Goal: Transaction & Acquisition: Obtain resource

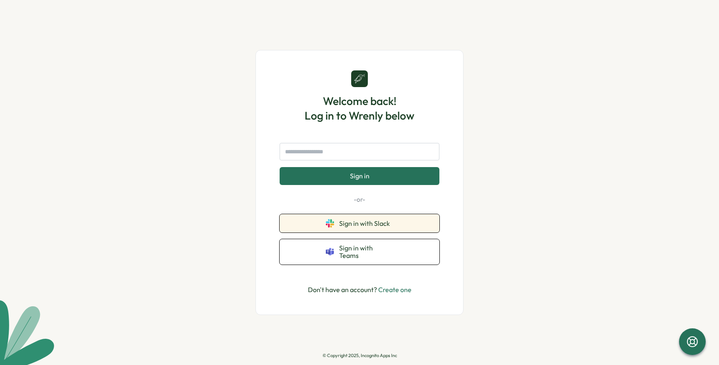
click at [397, 228] on button "Sign in with Slack" at bounding box center [360, 223] width 160 height 18
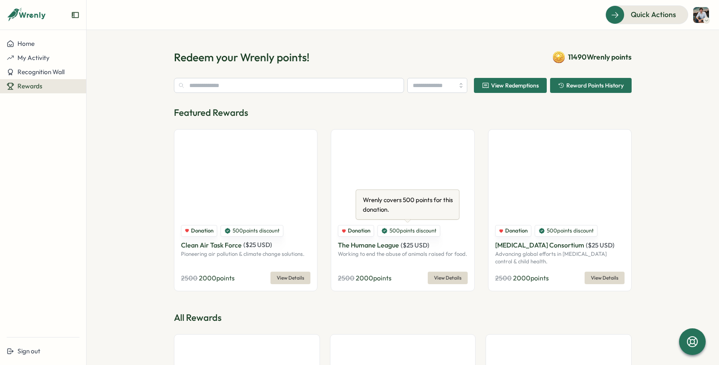
type input "******"
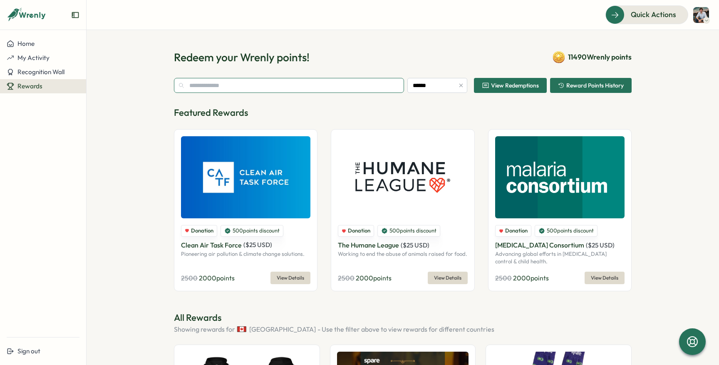
click at [282, 88] on input "text" at bounding box center [289, 85] width 230 height 15
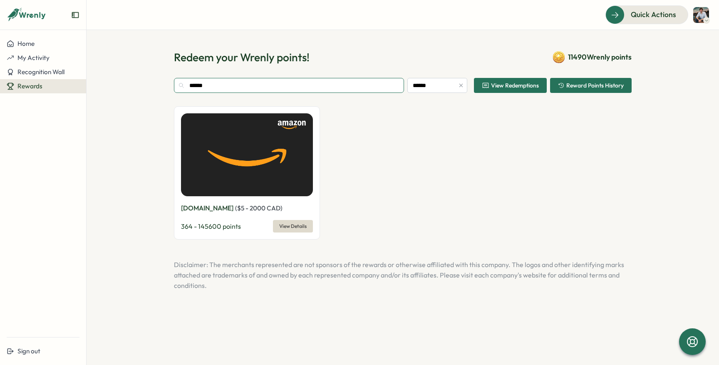
type input "******"
click at [294, 229] on span "View Details" at bounding box center [292, 226] width 27 height 12
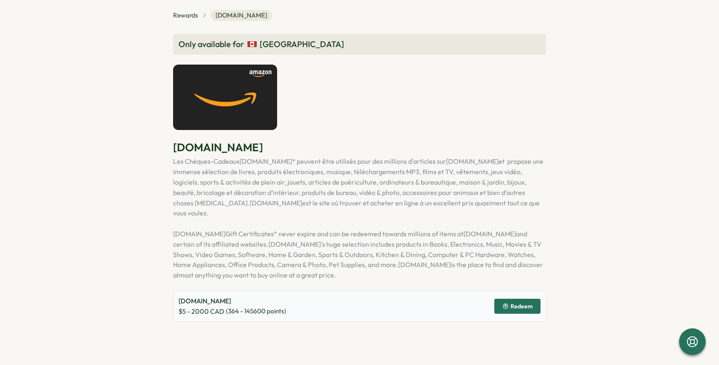
click at [529, 303] on span "Redeem" at bounding box center [522, 306] width 22 height 6
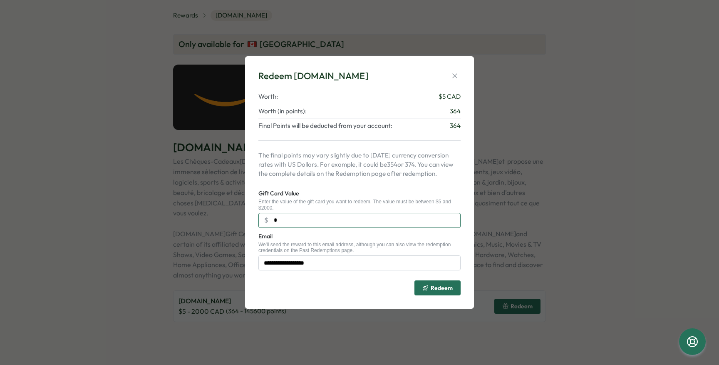
drag, startPoint x: 332, startPoint y: 226, endPoint x: 230, endPoint y: 225, distance: 102.0
click at [230, 225] on div "**********" at bounding box center [359, 182] width 719 height 365
type input "***"
click at [445, 289] on span "Redeem" at bounding box center [442, 288] width 22 height 6
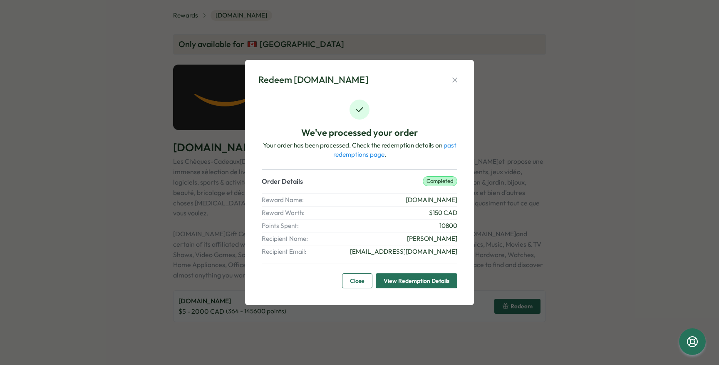
click at [434, 280] on span "View Redemption Details" at bounding box center [417, 280] width 66 height 14
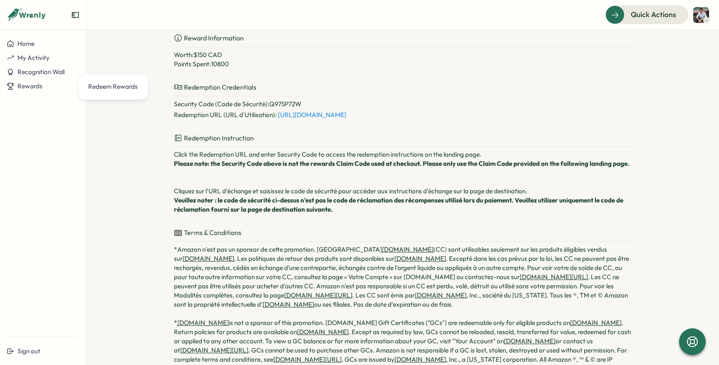
scroll to position [89, 0]
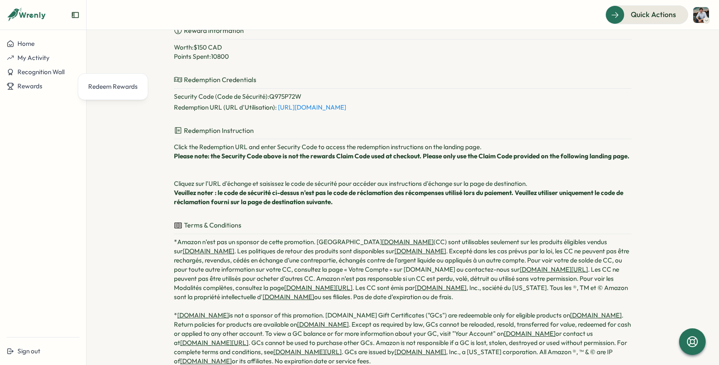
click at [288, 101] on p "Security Code (Code de Sécurité) : Q975P72W" at bounding box center [403, 96] width 458 height 9
copy p "Q975P72W"
click at [308, 111] on link "[URL][DOMAIN_NAME]" at bounding box center [312, 107] width 68 height 8
click at [498, 40] on p "Reward Information" at bounding box center [403, 32] width 458 height 14
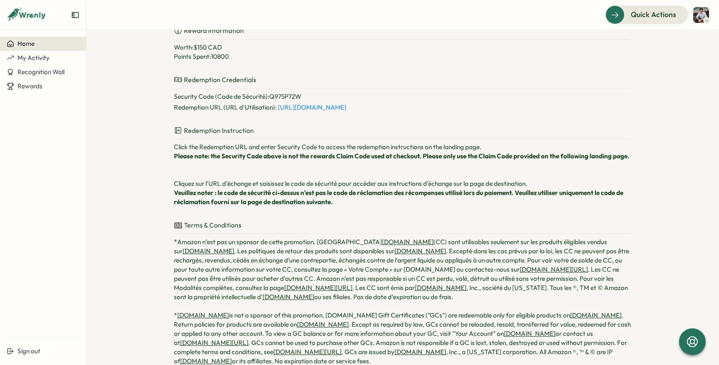
click at [28, 47] on button "Home" at bounding box center [43, 44] width 86 height 14
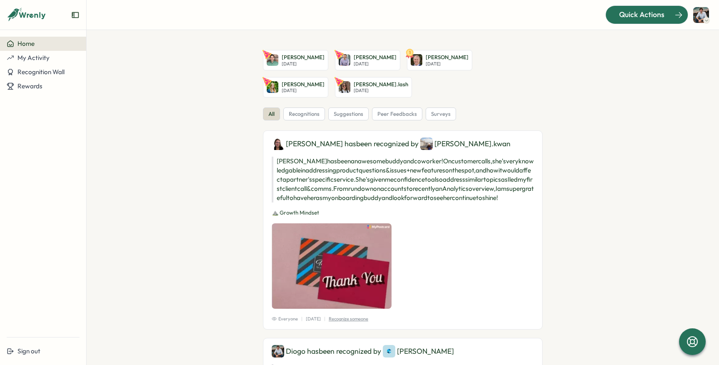
click at [657, 10] on span "Quick Actions" at bounding box center [641, 14] width 45 height 11
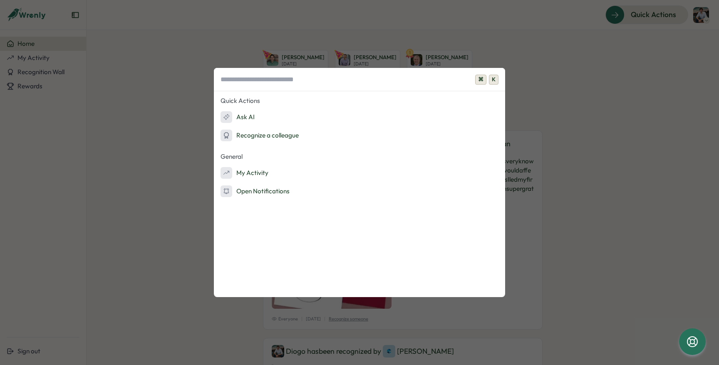
click at [104, 133] on div "⌘ K Quick Actions Ask AI Recognize a colleague General My Activity Open Notific…" at bounding box center [359, 182] width 719 height 365
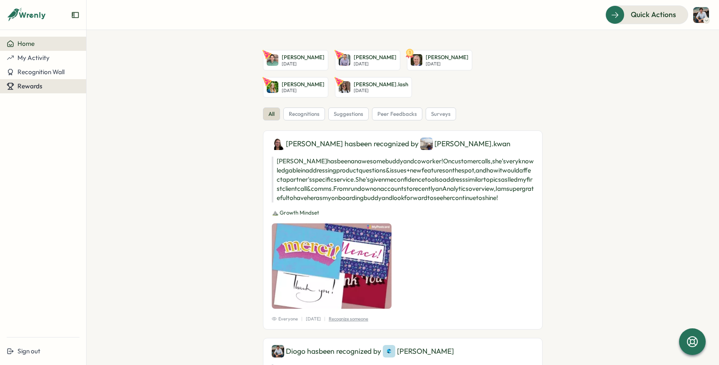
click at [30, 90] on button "Rewards" at bounding box center [43, 86] width 86 height 14
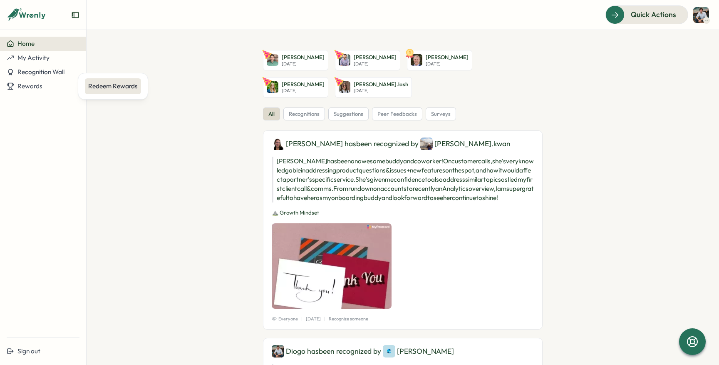
click at [102, 88] on div "Redeem Rewards" at bounding box center [113, 86] width 50 height 9
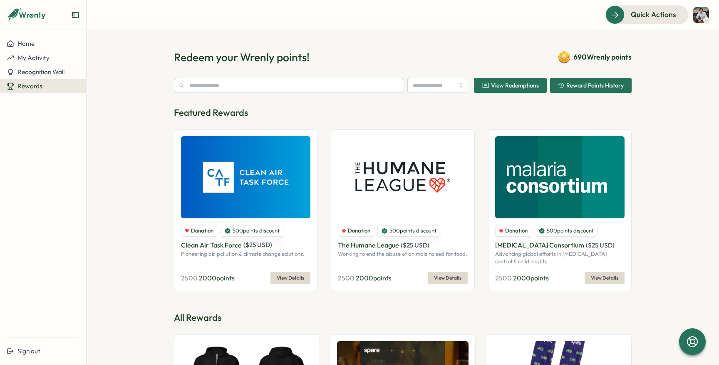
type input "******"
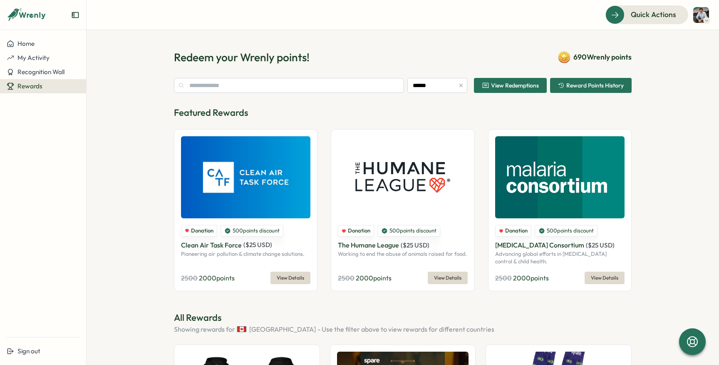
click at [582, 57] on span "690 Wrenly points" at bounding box center [603, 57] width 58 height 11
click at [700, 15] on img at bounding box center [701, 15] width 16 height 16
click at [686, 57] on div "My Activity" at bounding box center [687, 56] width 41 height 9
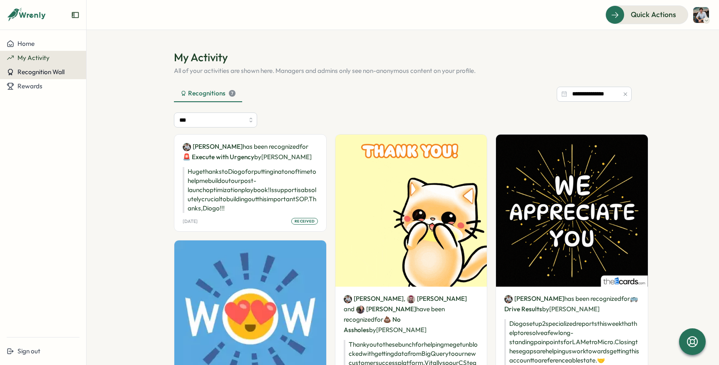
click at [50, 69] on span "Recognition Wall" at bounding box center [40, 72] width 47 height 8
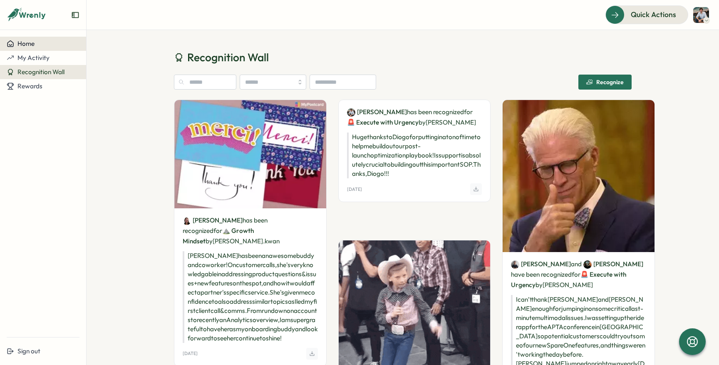
click at [56, 45] on div "Home" at bounding box center [43, 43] width 73 height 7
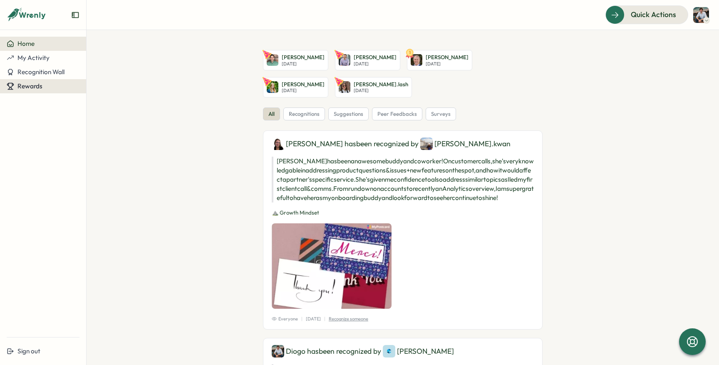
click at [30, 84] on span "Rewards" at bounding box center [29, 86] width 25 height 8
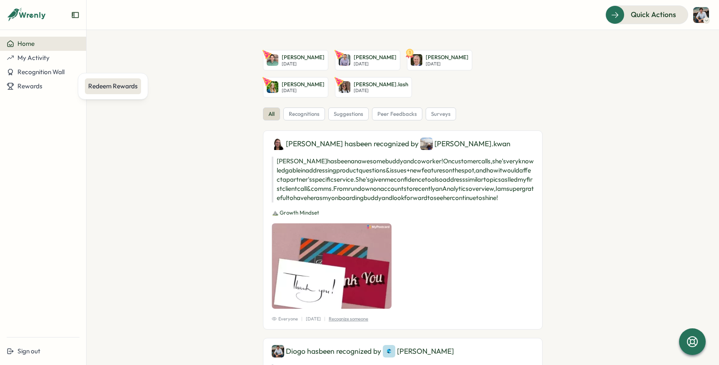
click at [109, 82] on div "Redeem Rewards" at bounding box center [113, 86] width 50 height 9
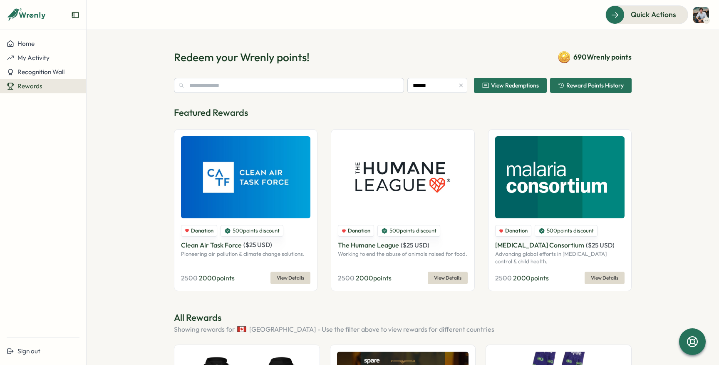
click at [561, 61] on icon at bounding box center [564, 59] width 6 height 2
click at [562, 87] on icon "button" at bounding box center [561, 85] width 7 height 7
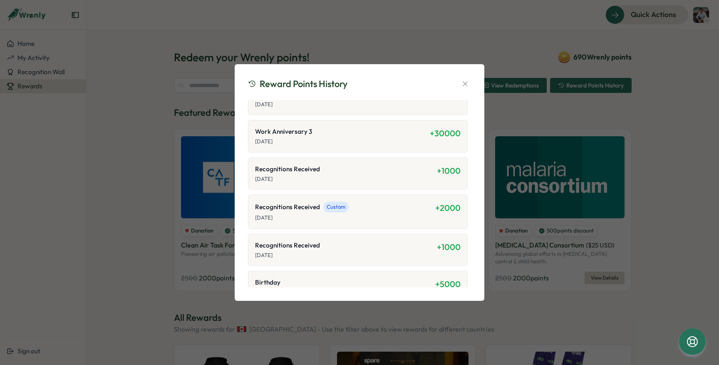
scroll to position [200, 0]
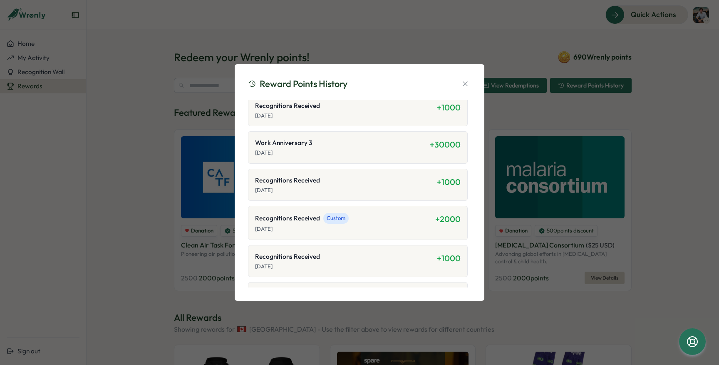
click at [434, 144] on span "+ 30000" at bounding box center [445, 144] width 31 height 10
click at [452, 145] on span "+ 30000" at bounding box center [445, 144] width 31 height 10
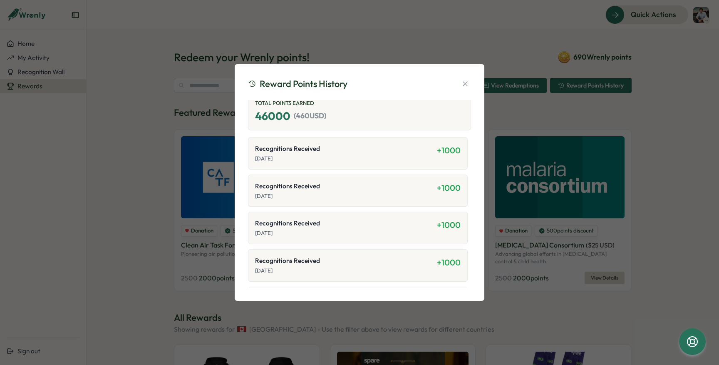
scroll to position [0, 0]
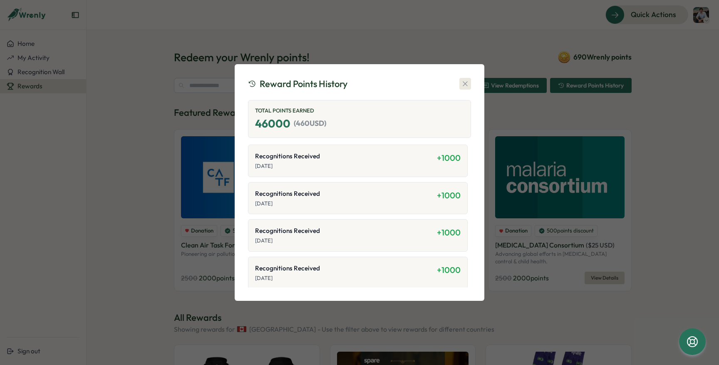
click at [466, 82] on icon "button" at bounding box center [465, 83] width 8 height 8
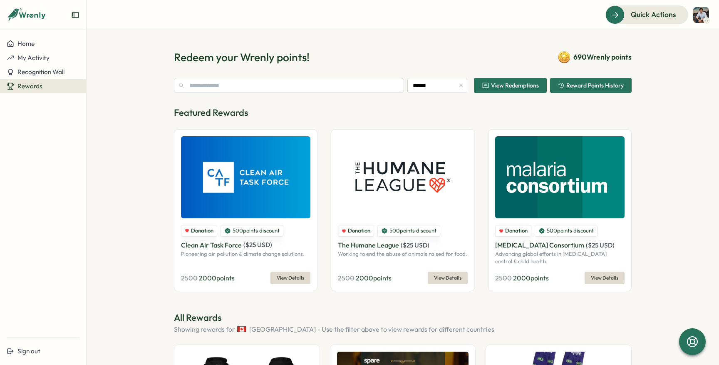
click at [501, 82] on span "View Redemptions" at bounding box center [515, 85] width 48 height 6
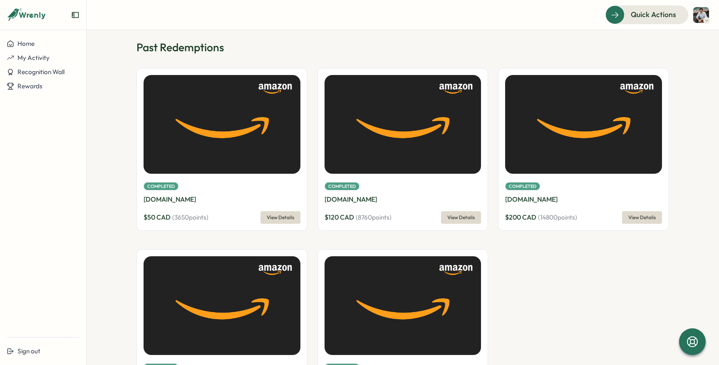
scroll to position [65, 0]
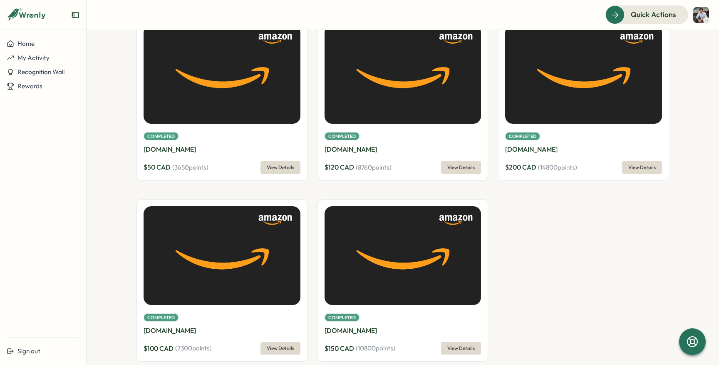
scroll to position [65, 0]
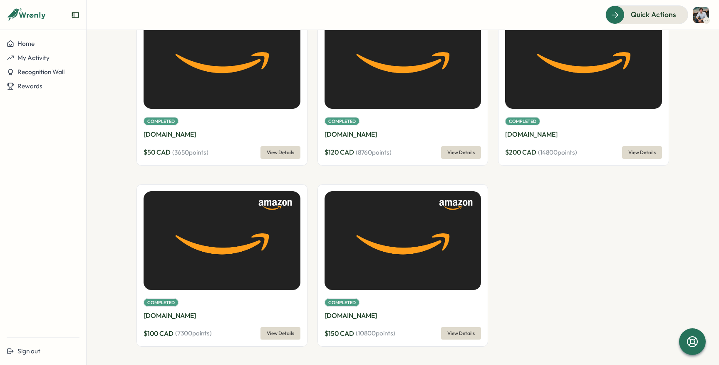
click at [194, 153] on span "( 3650 points)" at bounding box center [190, 152] width 36 height 9
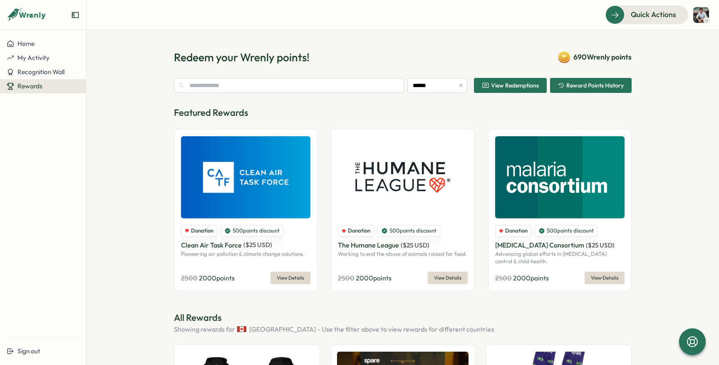
click at [559, 84] on icon "button" at bounding box center [561, 85] width 7 height 7
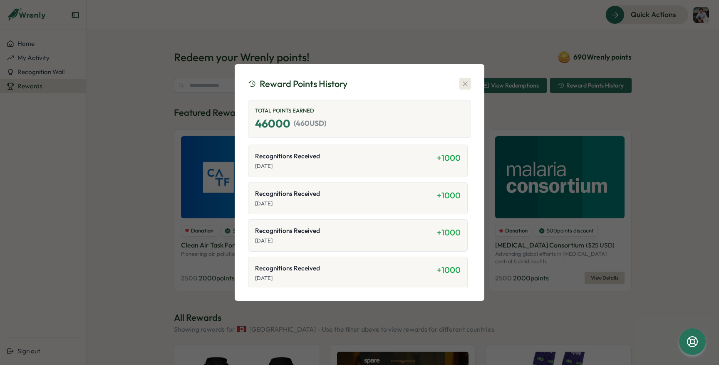
click at [467, 84] on icon "button" at bounding box center [465, 83] width 8 height 8
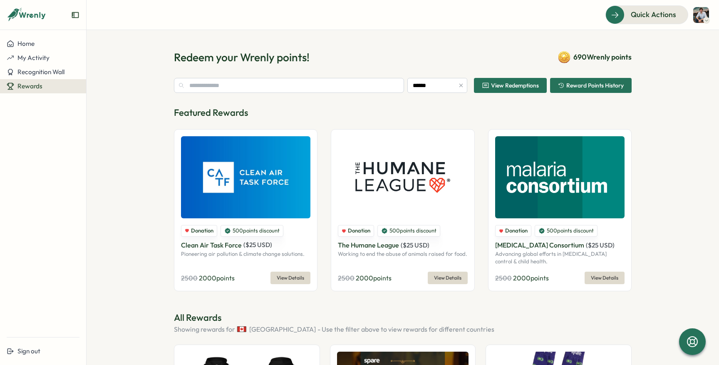
click at [526, 90] on span "View Redemptions" at bounding box center [510, 85] width 57 height 14
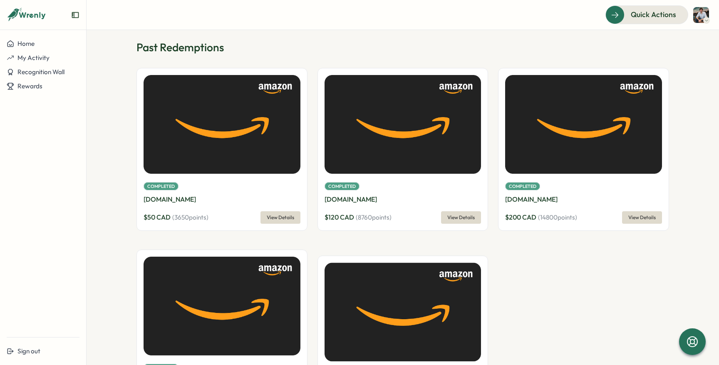
scroll to position [65, 0]
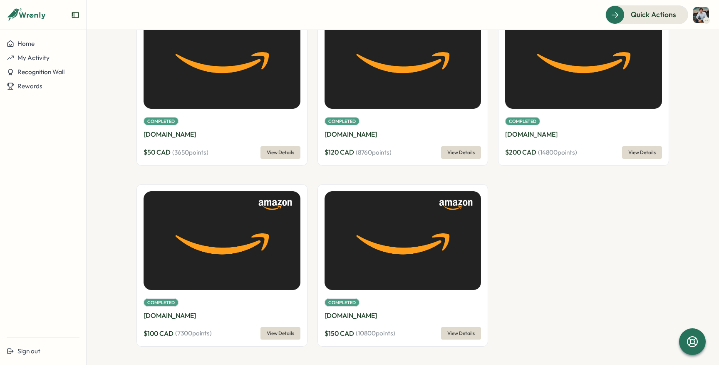
click at [517, 243] on div "Completed [DOMAIN_NAME] $ 50 CAD ( 3650 points) View Details Completed [DOMAIN_…" at bounding box center [403, 179] width 533 height 352
click at [22, 41] on span "Home" at bounding box center [25, 44] width 17 height 8
